Goal: Information Seeking & Learning: Learn about a topic

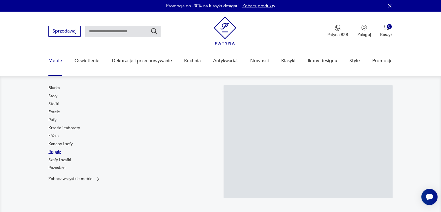
click at [54, 151] on link "Regały" at bounding box center [54, 152] width 12 height 6
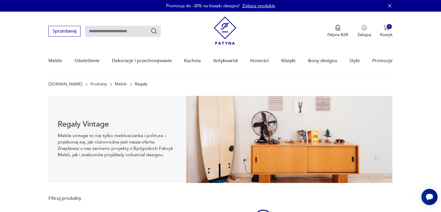
scroll to position [8, 0]
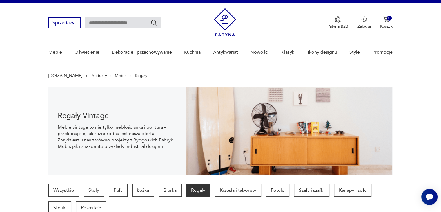
click at [399, 160] on section "Regały Vintage Meble vintage to nie tylko meblościanka i politura – przekonaj s…" at bounding box center [220, 130] width 441 height 87
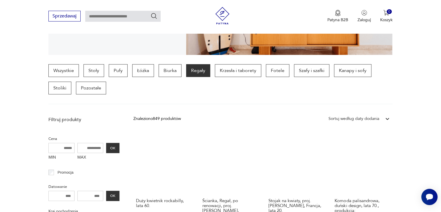
scroll to position [128, 0]
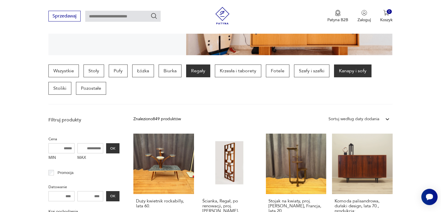
click at [347, 69] on p "Kanapy i sofy" at bounding box center [352, 70] width 37 height 13
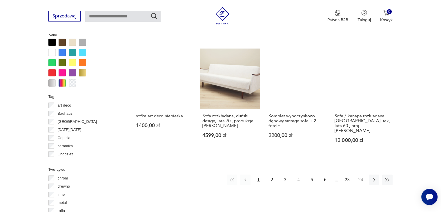
scroll to position [548, 0]
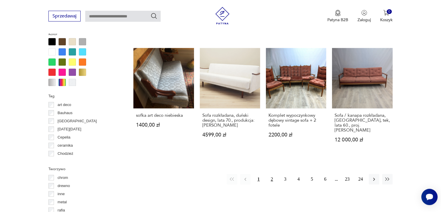
click at [271, 174] on button "2" at bounding box center [272, 179] width 10 height 10
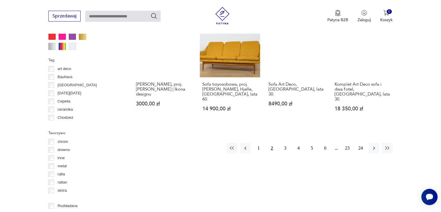
scroll to position [594, 0]
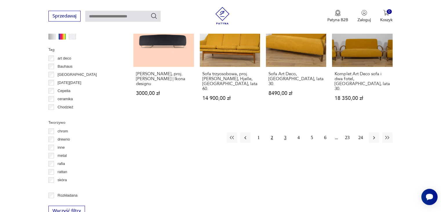
click at [286, 132] on button "3" at bounding box center [285, 137] width 10 height 10
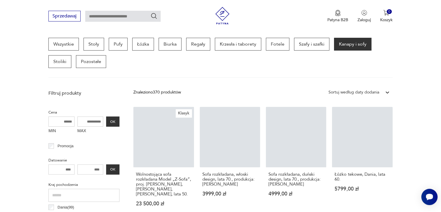
scroll to position [154, 0]
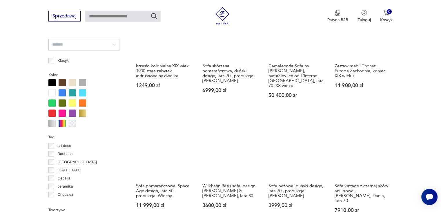
scroll to position [548, 0]
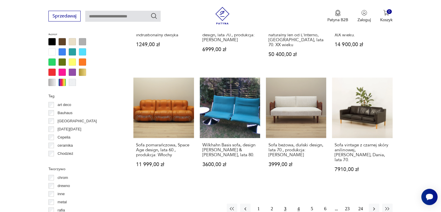
click at [299, 203] on button "4" at bounding box center [298, 208] width 10 height 10
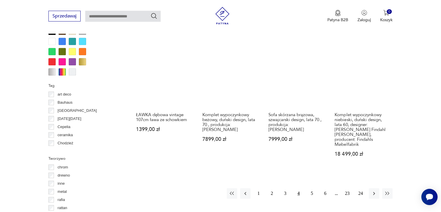
scroll to position [559, 0]
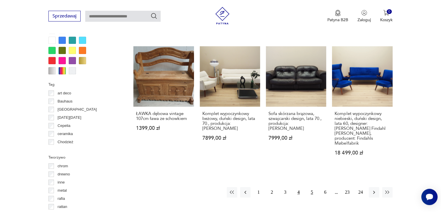
click at [314, 187] on button "5" at bounding box center [312, 192] width 10 height 10
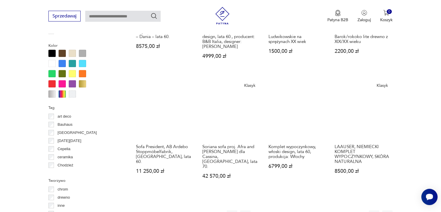
scroll to position [571, 0]
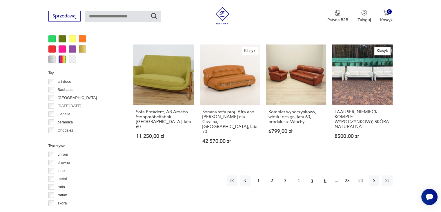
click at [326, 175] on button "6" at bounding box center [325, 180] width 10 height 10
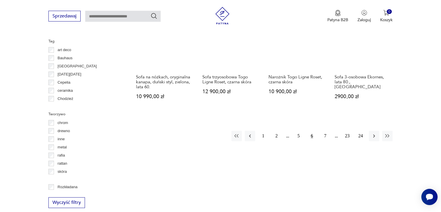
scroll to position [606, 0]
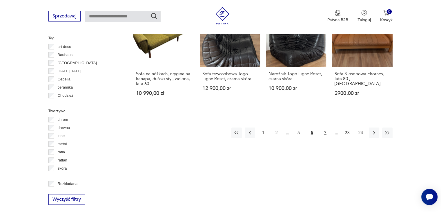
click at [326, 132] on button "7" at bounding box center [325, 132] width 10 height 10
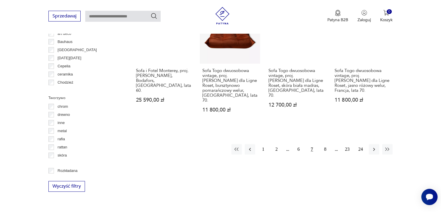
scroll to position [629, 0]
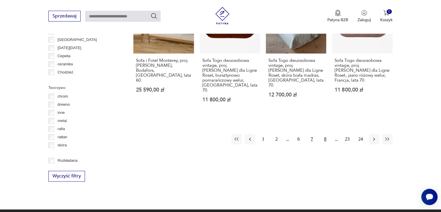
click at [324, 134] on button "8" at bounding box center [325, 139] width 10 height 10
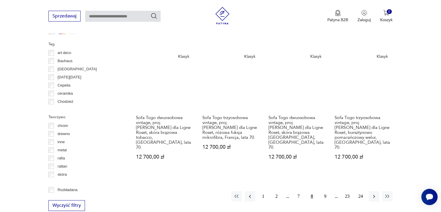
scroll to position [617, 0]
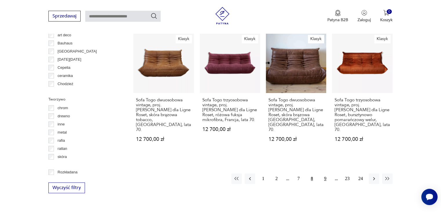
click at [326, 173] on button "9" at bounding box center [325, 178] width 10 height 10
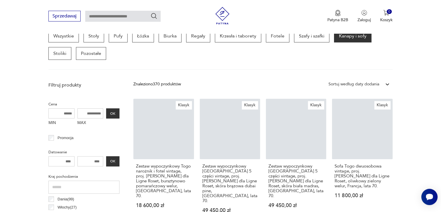
scroll to position [154, 0]
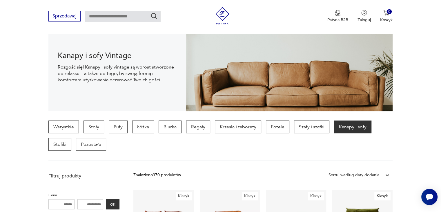
scroll to position [93, 0]
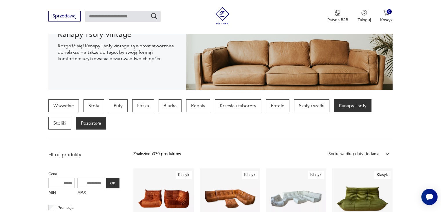
click at [88, 123] on p "Pozostałe" at bounding box center [91, 123] width 30 height 13
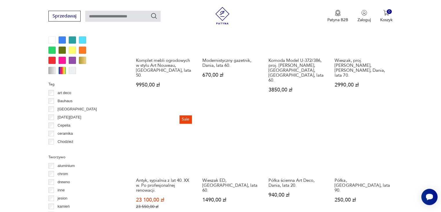
scroll to position [524, 0]
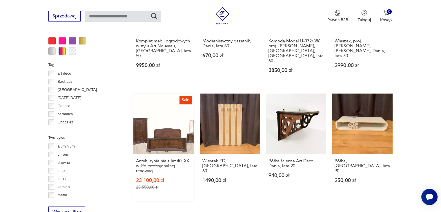
click at [156, 131] on link "Sale Antyk, sypialnia z lat 40. XX w. Po profesjonalnej renowacji. 23 100,00 zł…" at bounding box center [163, 146] width 60 height 107
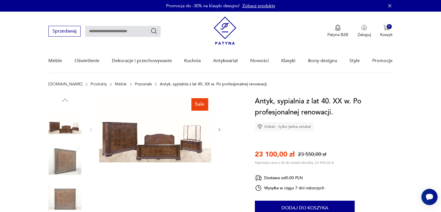
click at [160, 144] on img at bounding box center [155, 129] width 112 height 66
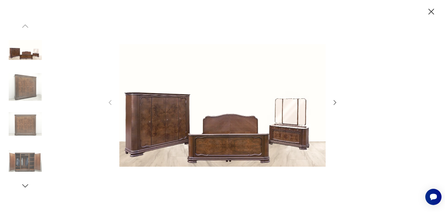
click at [335, 102] on icon "button" at bounding box center [335, 102] width 7 height 7
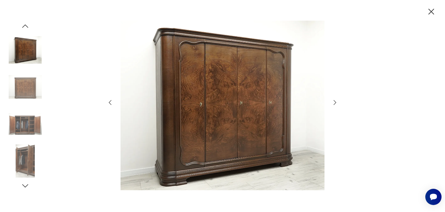
click at [335, 102] on icon "button" at bounding box center [335, 102] width 7 height 7
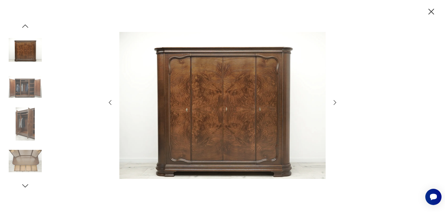
click at [335, 102] on icon "button" at bounding box center [335, 102] width 7 height 7
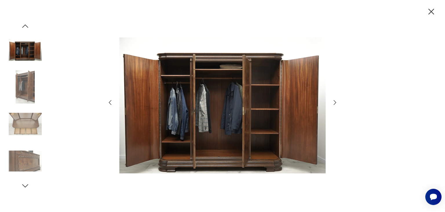
click at [335, 102] on icon "button" at bounding box center [335, 102] width 7 height 7
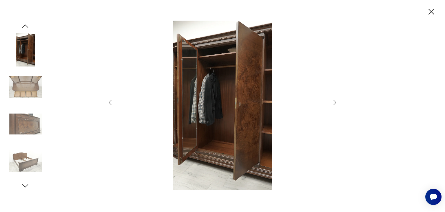
click at [335, 102] on icon "button" at bounding box center [335, 102] width 7 height 7
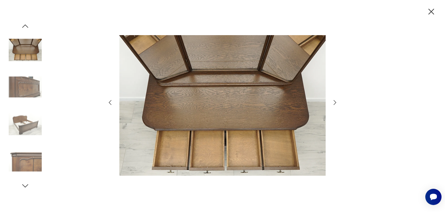
click at [335, 102] on icon "button" at bounding box center [335, 102] width 7 height 7
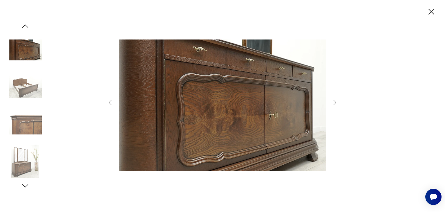
click at [335, 102] on icon "button" at bounding box center [335, 102] width 7 height 7
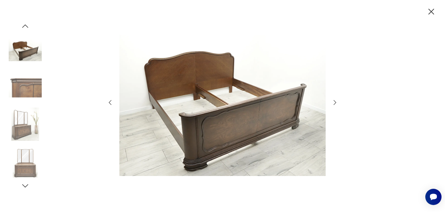
click at [335, 102] on icon "button" at bounding box center [335, 102] width 7 height 7
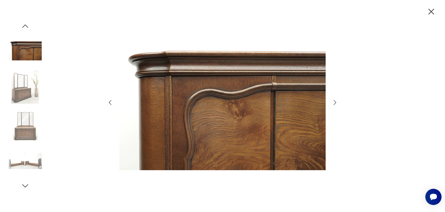
click at [335, 102] on icon "button" at bounding box center [335, 102] width 7 height 7
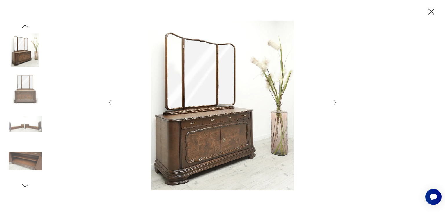
click at [335, 102] on icon "button" at bounding box center [335, 102] width 7 height 7
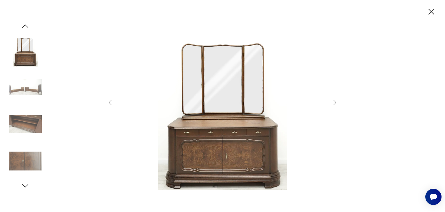
click at [335, 102] on icon "button" at bounding box center [335, 102] width 7 height 7
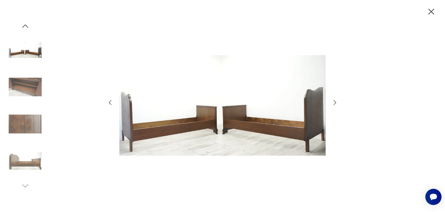
click at [335, 102] on icon "button" at bounding box center [335, 102] width 7 height 7
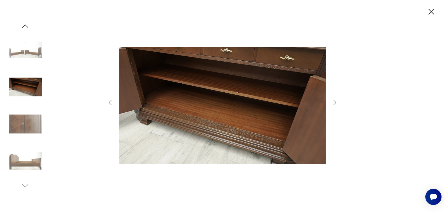
click at [335, 102] on icon "button" at bounding box center [335, 102] width 7 height 7
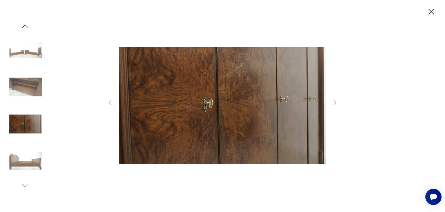
click at [335, 102] on icon "button" at bounding box center [335, 102] width 7 height 7
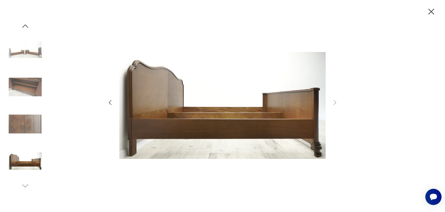
click at [431, 12] on icon "button" at bounding box center [432, 12] width 6 height 6
